Goal: Contribute content: Contribute content

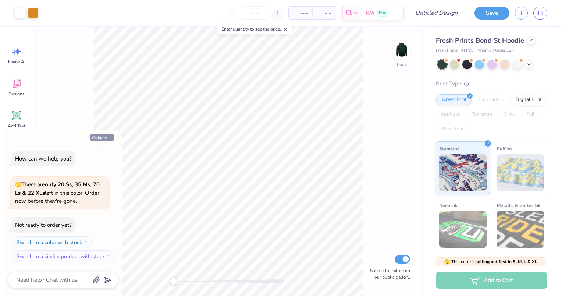
click at [105, 139] on button "Collapse" at bounding box center [102, 137] width 25 height 8
type textarea "x"
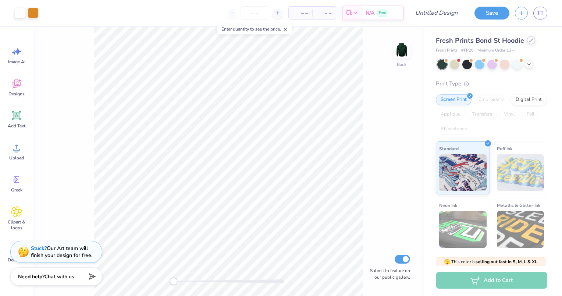
click at [530, 38] on icon at bounding box center [531, 40] width 4 height 4
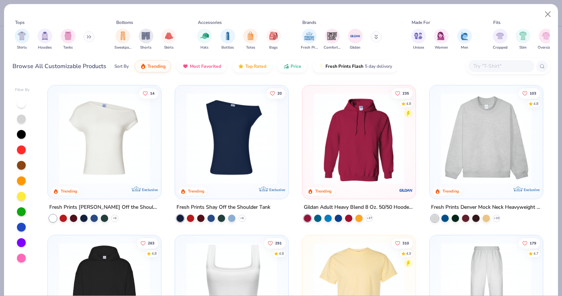
click at [91, 36] on icon at bounding box center [89, 37] width 4 height 4
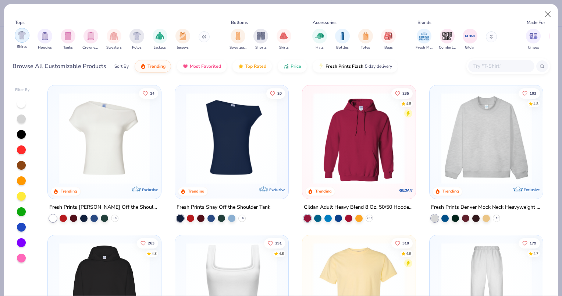
click at [19, 37] on img "filter for Shirts" at bounding box center [22, 35] width 8 height 8
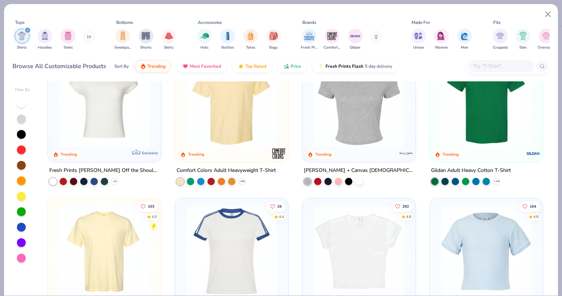
scroll to position [110, 0]
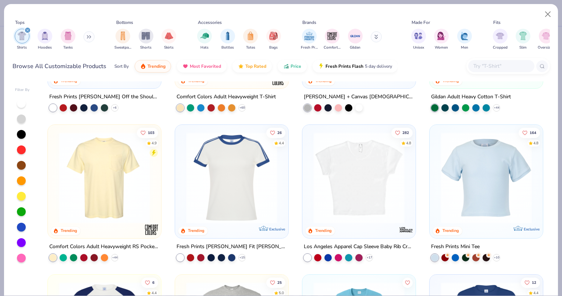
click at [74, 167] on img at bounding box center [104, 177] width 99 height 91
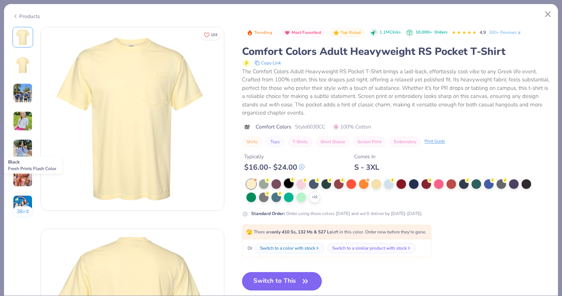
click at [290, 184] on div at bounding box center [289, 183] width 10 height 10
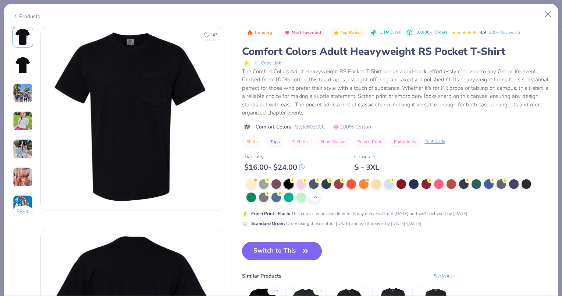
click at [305, 246] on icon "button" at bounding box center [305, 251] width 10 height 10
click at [296, 242] on button "Switch to This" at bounding box center [282, 251] width 80 height 18
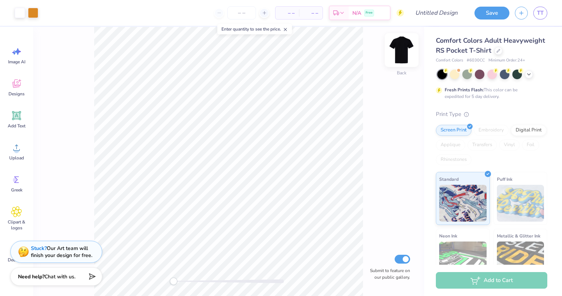
click at [400, 47] on img at bounding box center [401, 49] width 29 height 29
click at [401, 49] on img at bounding box center [401, 50] width 15 height 15
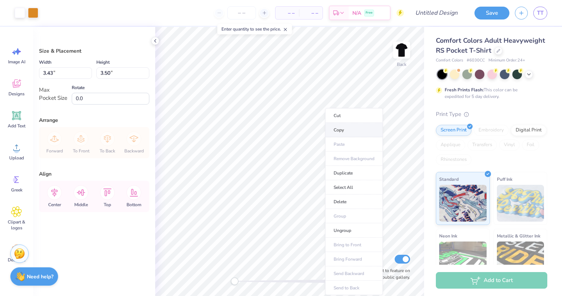
click at [344, 131] on li "Copy" at bounding box center [354, 130] width 58 height 14
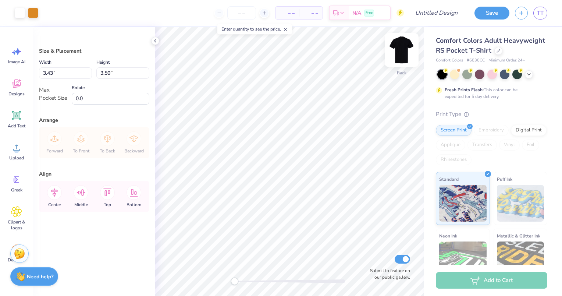
click at [403, 46] on img at bounding box center [401, 49] width 29 height 29
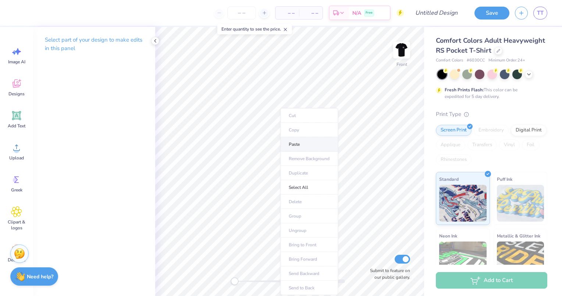
click at [299, 140] on li "Paste" at bounding box center [309, 144] width 58 height 14
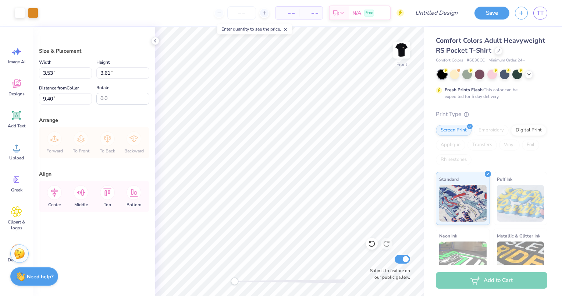
click at [214, 16] on div "Art colors – – Per Item – – Total Est. Delivery N/A Free Design Title Save TT I…" at bounding box center [281, 148] width 562 height 296
click at [31, 12] on div at bounding box center [33, 12] width 10 height 10
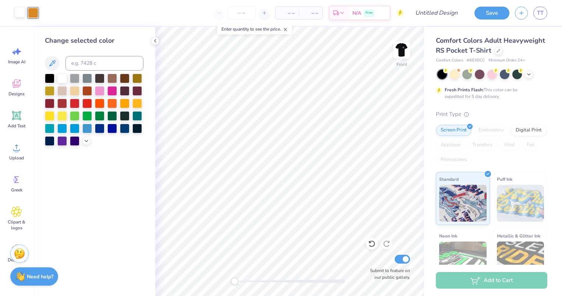
click at [18, 12] on div at bounding box center [20, 12] width 10 height 10
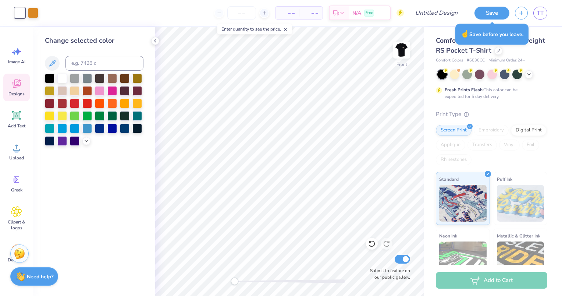
click at [7, 84] on div "Designs" at bounding box center [16, 88] width 26 height 28
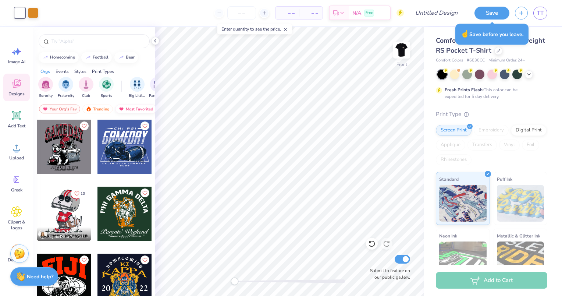
click at [121, 109] on img at bounding box center [121, 108] width 6 height 5
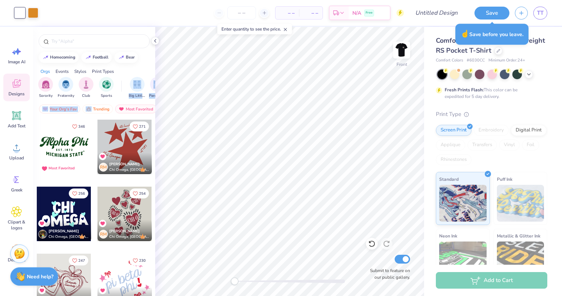
drag, startPoint x: 96, startPoint y: 111, endPoint x: 118, endPoint y: 97, distance: 25.9
click at [118, 97] on div "homecoming football bear Orgs Events Styles Print Types Sorority Fraternity Clu…" at bounding box center [94, 175] width 122 height 296
click at [60, 108] on div "Your Org's Fav" at bounding box center [59, 108] width 41 height 9
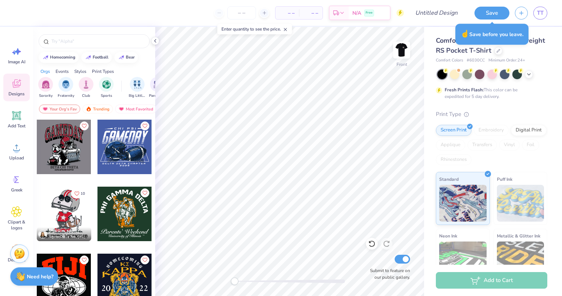
click at [123, 218] on div at bounding box center [124, 213] width 54 height 54
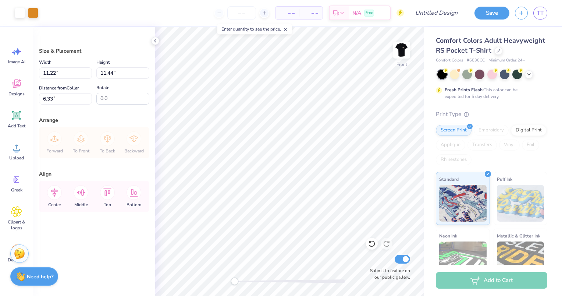
type input "11.22"
type input "11.44"
type input "6.33"
type input "12.17"
type input "12.42"
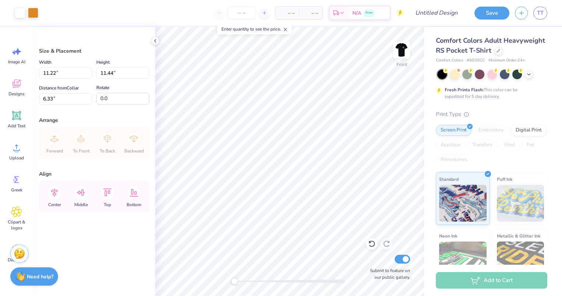
type input "3.00"
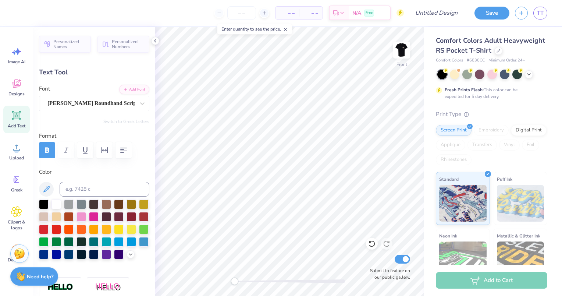
scroll to position [6, 3]
type input "0.47"
type input "0.22"
type input "14.58"
type input "8.40"
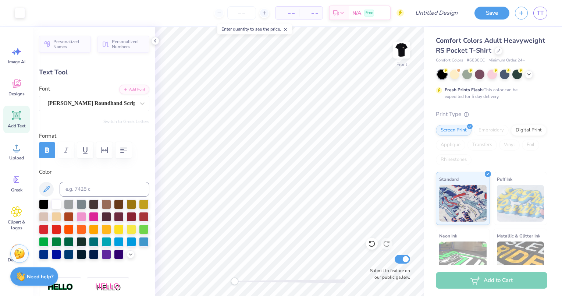
type input "0.97"
type input "14.45"
type input "0.47"
type input "0.22"
type input "14.58"
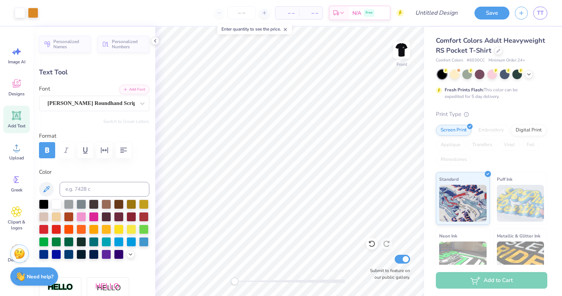
type input "8.40"
type input "0.97"
type input "14.45"
type textarea "U"
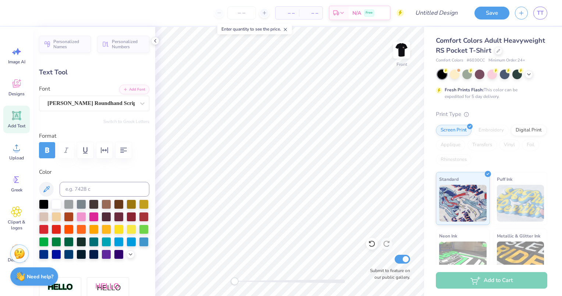
scroll to position [6, 1]
type textarea "Alpha Iota"
click at [406, 50] on img at bounding box center [401, 49] width 29 height 29
click at [401, 52] on img at bounding box center [401, 49] width 29 height 29
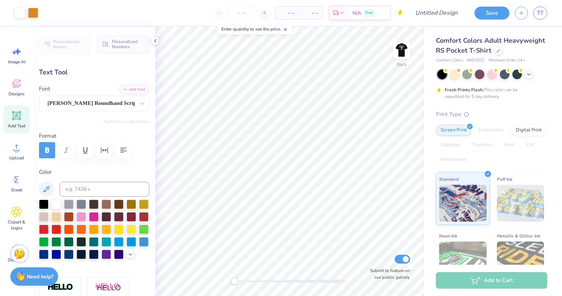
click at [286, 30] on line at bounding box center [285, 29] width 3 height 3
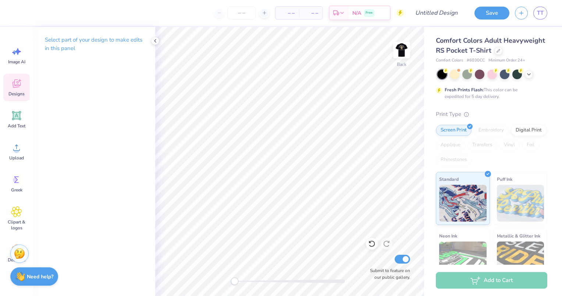
click at [19, 89] on icon at bounding box center [16, 83] width 11 height 11
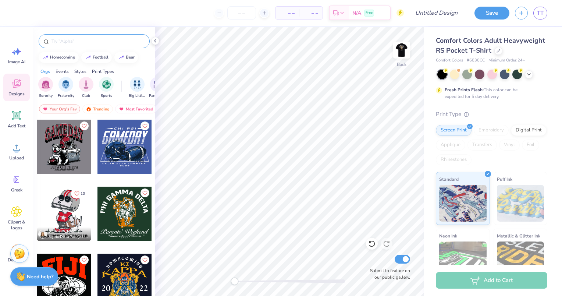
click at [107, 43] on input "text" at bounding box center [98, 40] width 94 height 7
type input "Phi Gamma Delta"
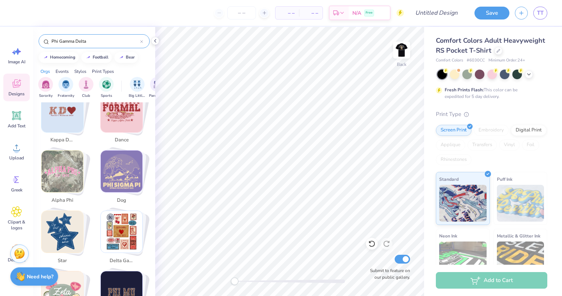
scroll to position [396, 0]
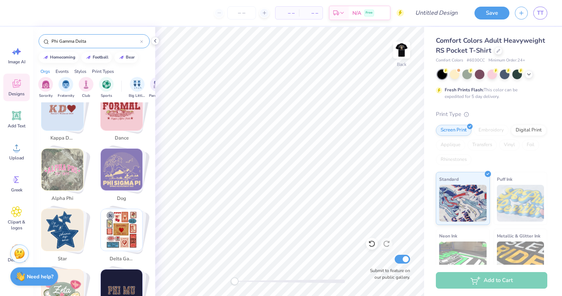
click at [141, 41] on icon at bounding box center [141, 41] width 3 height 3
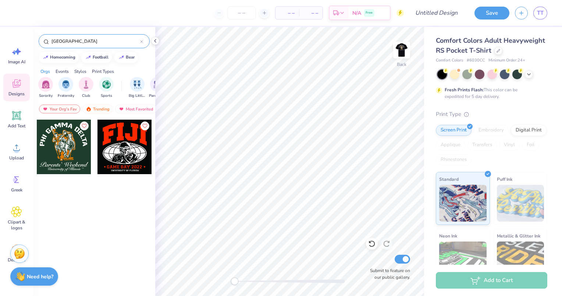
type input "[GEOGRAPHIC_DATA]"
click at [109, 72] on div "Print Types" at bounding box center [103, 71] width 22 height 7
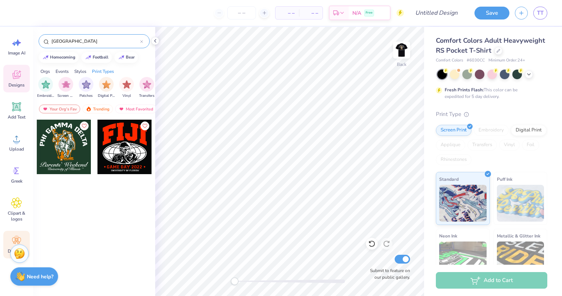
scroll to position [0, 0]
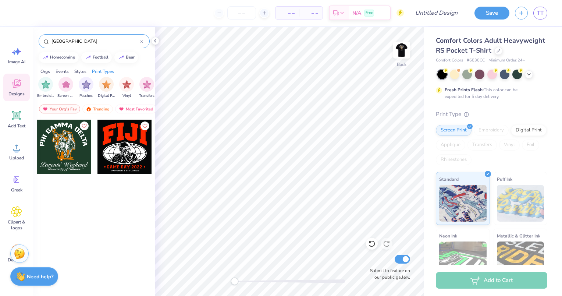
click at [142, 41] on icon at bounding box center [141, 41] width 3 height 3
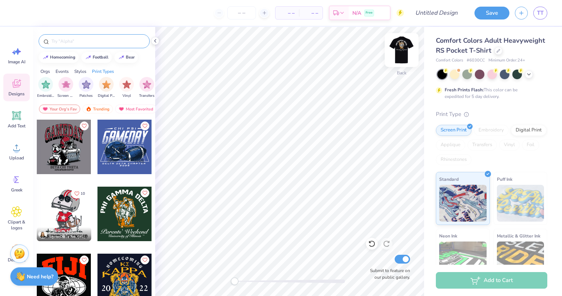
click at [406, 53] on img at bounding box center [401, 49] width 29 height 29
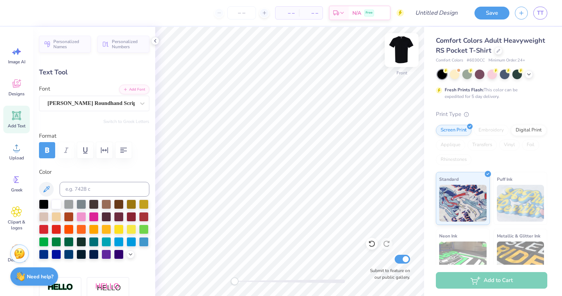
scroll to position [6, 1]
type textarea "A"
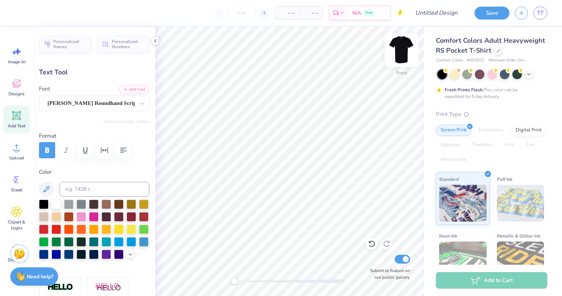
type textarea "Alpha Iota"
click at [396, 49] on img at bounding box center [401, 50] width 15 height 15
click at [405, 53] on img at bounding box center [401, 49] width 29 height 29
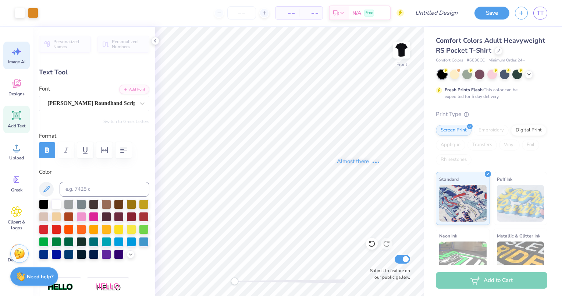
click at [18, 56] on icon at bounding box center [16, 51] width 11 height 11
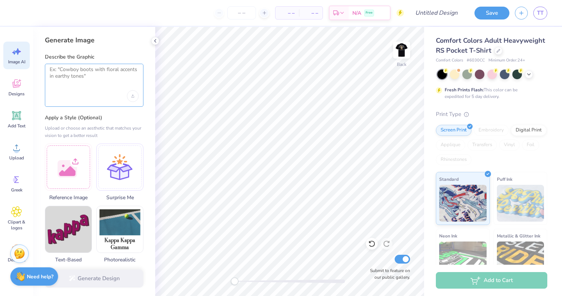
click at [90, 77] on textarea at bounding box center [94, 75] width 89 height 18
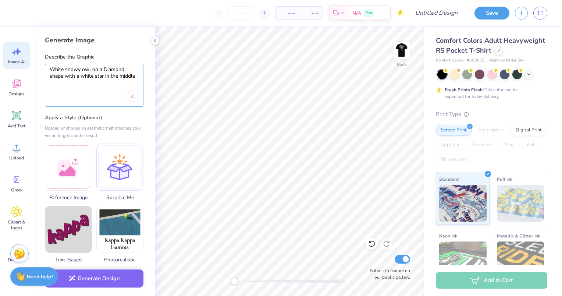
click at [97, 72] on textarea "White snowy owl on a Diamond shape with a white star in the middle" at bounding box center [94, 75] width 89 height 18
click at [72, 88] on div "White snowy owl ontop a Diamond shape with a white star in the middle" at bounding box center [94, 85] width 99 height 43
click at [70, 90] on div at bounding box center [94, 96] width 89 height 12
click at [97, 81] on textarea "White snowy owl on top a Diamond shape with a white star in the middle" at bounding box center [94, 75] width 89 height 18
type textarea "White snowy owl on top a Diamond shape with a white star in the middle"
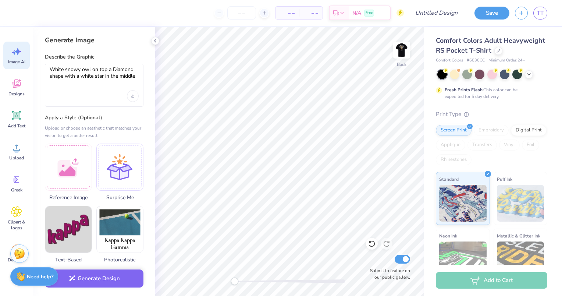
click at [76, 105] on div "White snowy owl on top a Diamond shape with a white star in the middle" at bounding box center [94, 85] width 99 height 43
click at [131, 96] on icon "Upload image" at bounding box center [132, 96] width 3 height 1
click at [62, 75] on textarea "White snowy owl on top a Diamond shape with a white star in the middle" at bounding box center [94, 75] width 89 height 18
click at [69, 164] on div at bounding box center [68, 165] width 47 height 47
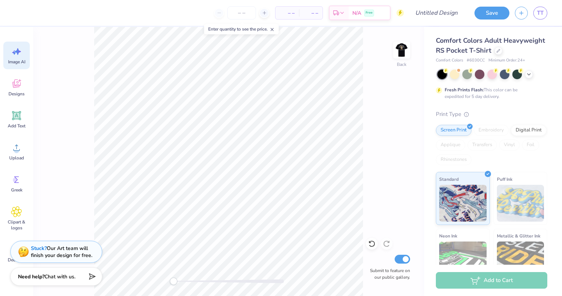
click at [19, 52] on icon at bounding box center [18, 51] width 6 height 7
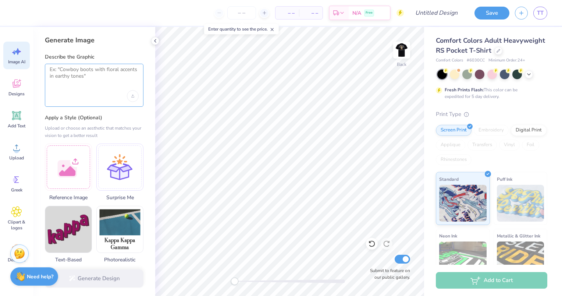
click at [105, 75] on textarea at bounding box center [94, 75] width 89 height 18
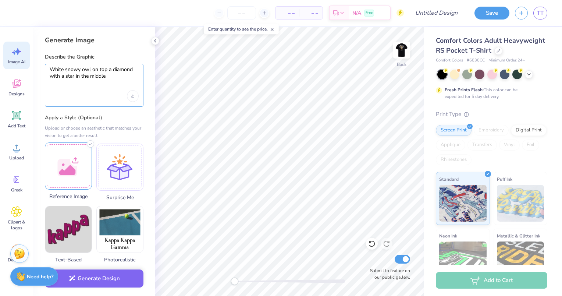
type textarea "White snowy owl on top a diamond with a star in the middle"
click at [74, 179] on div at bounding box center [68, 165] width 47 height 47
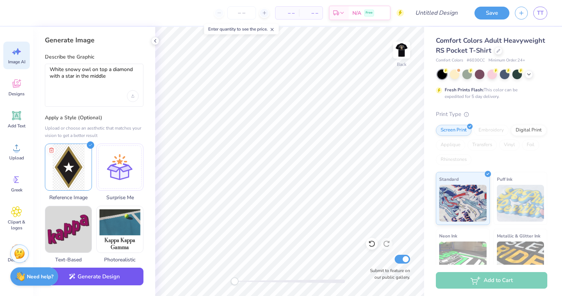
click at [87, 271] on button "Generate Design" at bounding box center [94, 276] width 99 height 18
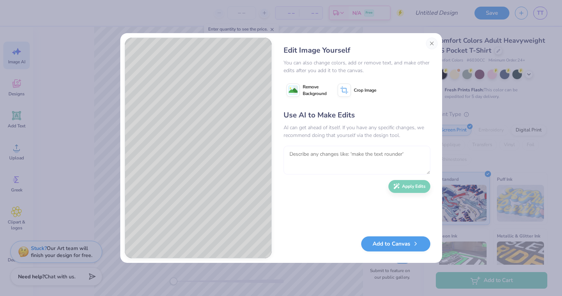
click at [381, 156] on textarea at bounding box center [356, 160] width 147 height 29
type textarea "Make the owl's claws white"
click at [393, 185] on icon "button" at bounding box center [396, 184] width 7 height 7
click at [384, 235] on div "Edit Image Yourself You can also change colors, add or remove text, and make ot…" at bounding box center [356, 147] width 161 height 221
click at [388, 235] on div "Edit Image Yourself You can also change colors, add or remove text, and make ot…" at bounding box center [356, 147] width 161 height 221
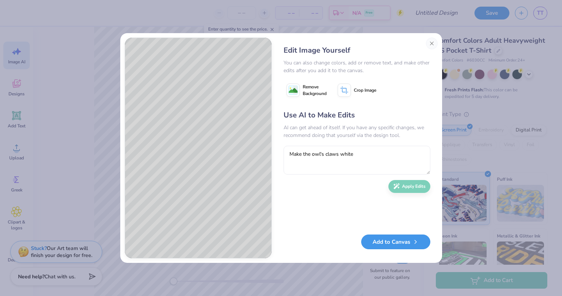
click at [391, 238] on button "Add to Canvas" at bounding box center [395, 241] width 69 height 15
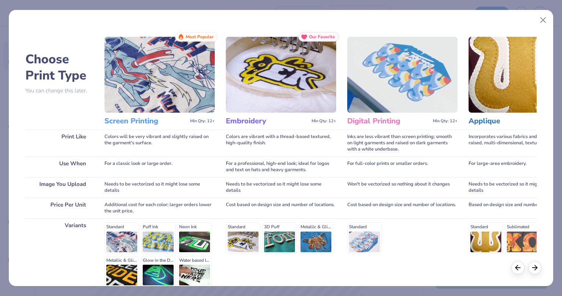
click at [150, 74] on img at bounding box center [159, 75] width 110 height 76
click at [128, 106] on img at bounding box center [159, 75] width 110 height 76
click at [121, 240] on div "Standard Puff Ink Neon Ink Metallic & Glitter Ink Glow in the Dark Ink Water ba…" at bounding box center [159, 254] width 110 height 65
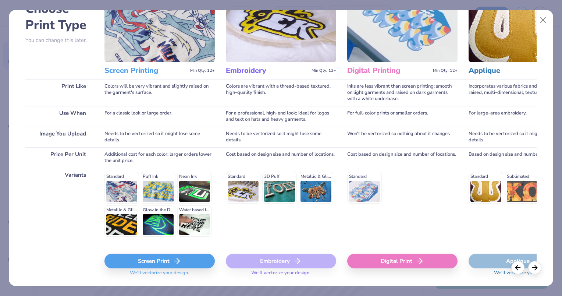
scroll to position [71, 0]
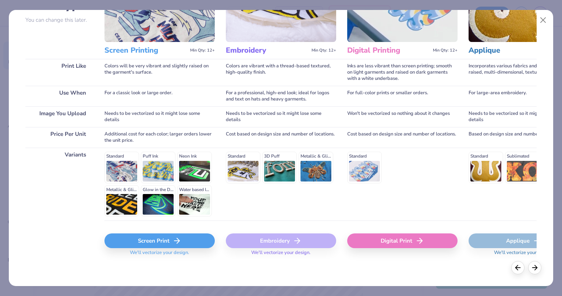
click at [169, 241] on div "Screen Print" at bounding box center [159, 240] width 110 height 15
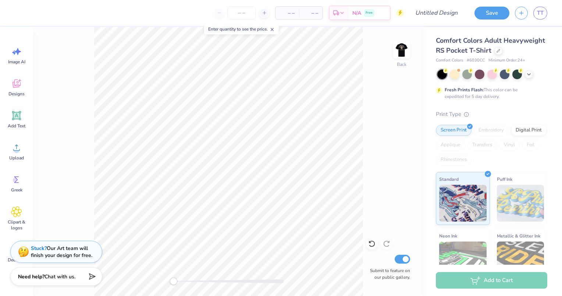
scroll to position [0, 0]
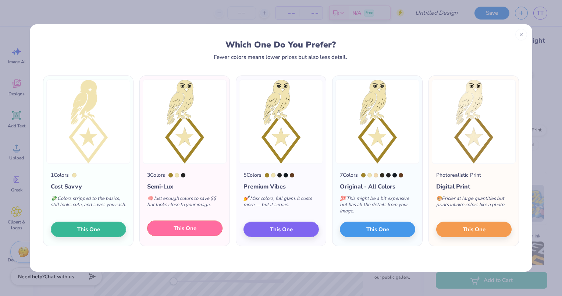
click at [184, 225] on span "This One" at bounding box center [185, 228] width 23 height 8
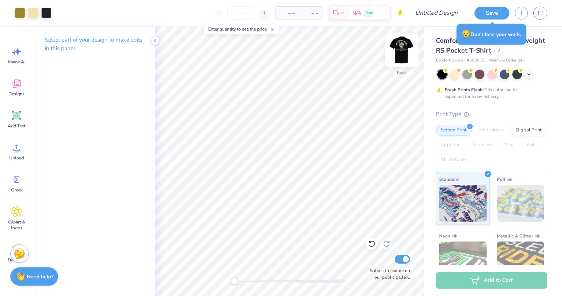
click at [398, 48] on img at bounding box center [401, 49] width 29 height 29
click at [401, 46] on img at bounding box center [401, 49] width 29 height 29
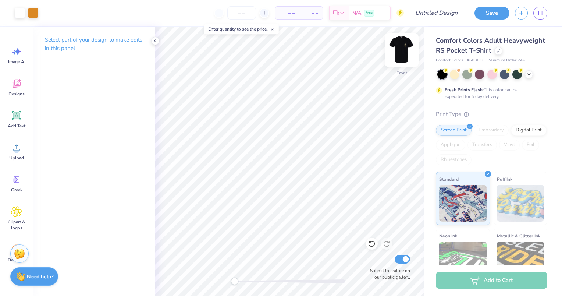
click at [405, 44] on img at bounding box center [401, 49] width 29 height 29
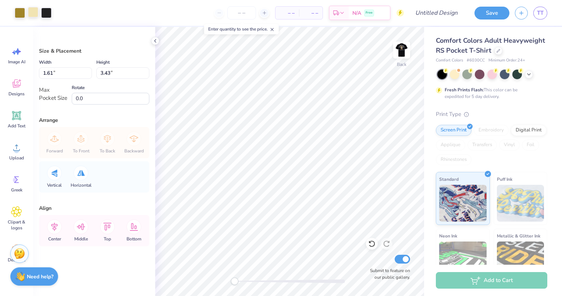
click at [30, 7] on div at bounding box center [33, 12] width 10 height 10
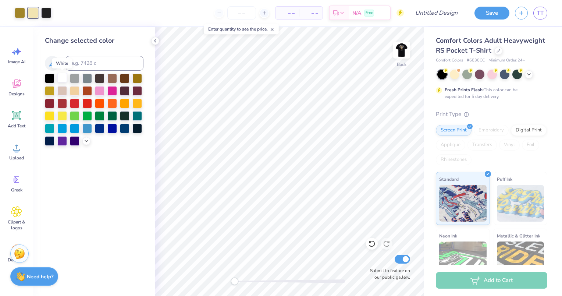
click at [64, 80] on div at bounding box center [62, 78] width 10 height 10
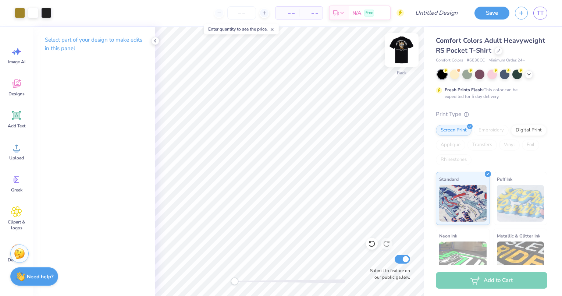
click at [404, 37] on img at bounding box center [401, 49] width 29 height 29
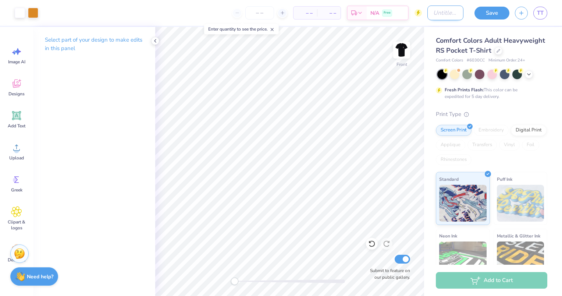
click at [436, 16] on input "Design Title" at bounding box center [445, 13] width 36 height 15
type input "Parents' Weekend 2025"
click at [409, 53] on img at bounding box center [401, 49] width 29 height 29
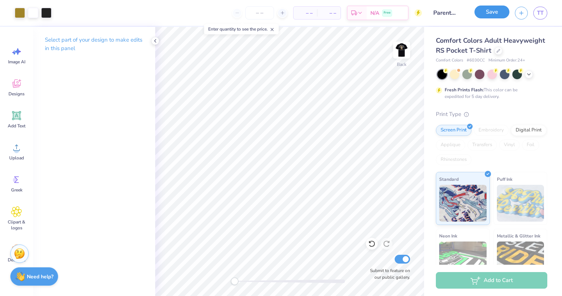
click at [498, 13] on button "Save" at bounding box center [491, 12] width 35 height 13
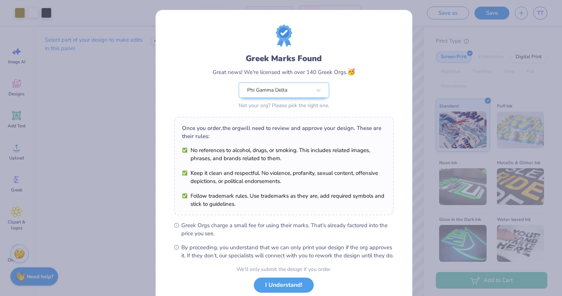
scroll to position [48, 0]
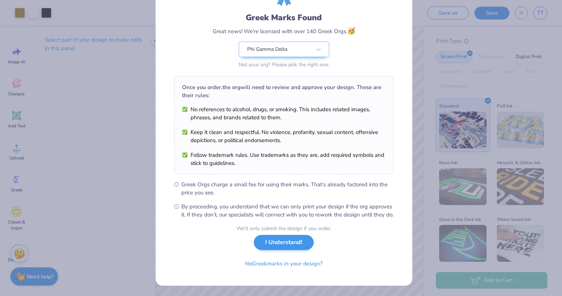
click at [285, 250] on div "We’ll only submit the design if you order. I Understand! No Greek marks in your…" at bounding box center [283, 247] width 95 height 46
click at [293, 240] on button "I Understand!" at bounding box center [284, 242] width 60 height 15
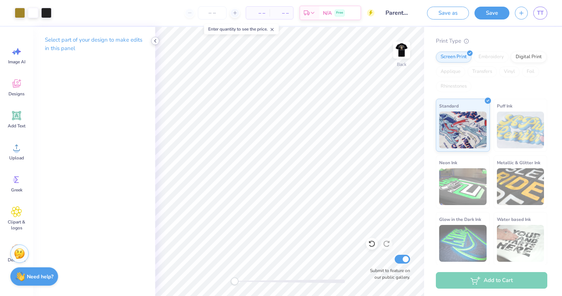
click at [151, 41] on div at bounding box center [155, 41] width 8 height 8
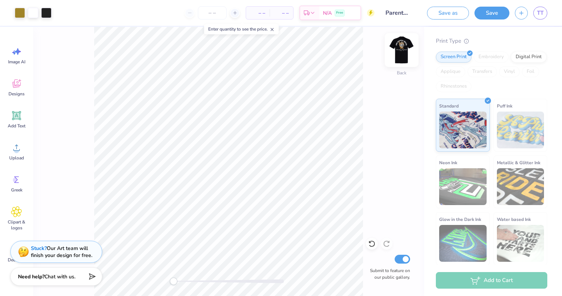
click at [405, 49] on img at bounding box center [401, 49] width 29 height 29
click at [369, 70] on div "Back Submit to feature on our public gallery." at bounding box center [228, 161] width 391 height 269
click at [410, 102] on div "Back Submit to feature on our public gallery." at bounding box center [228, 161] width 391 height 269
